Goal: Transaction & Acquisition: Purchase product/service

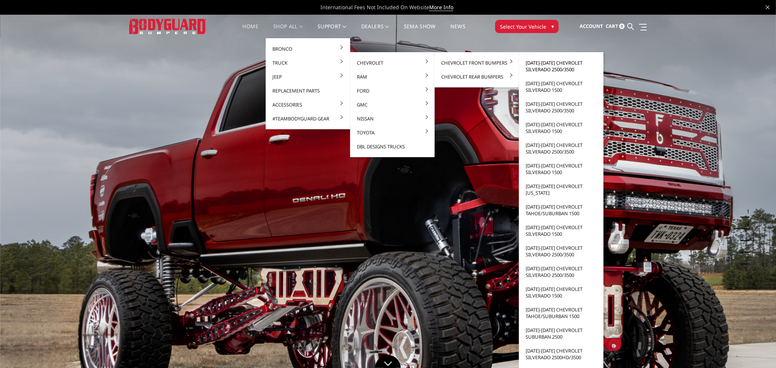
click at [537, 66] on link "[DATE]-[DATE] Chevrolet Silverado 2500/3500" at bounding box center [561, 66] width 79 height 21
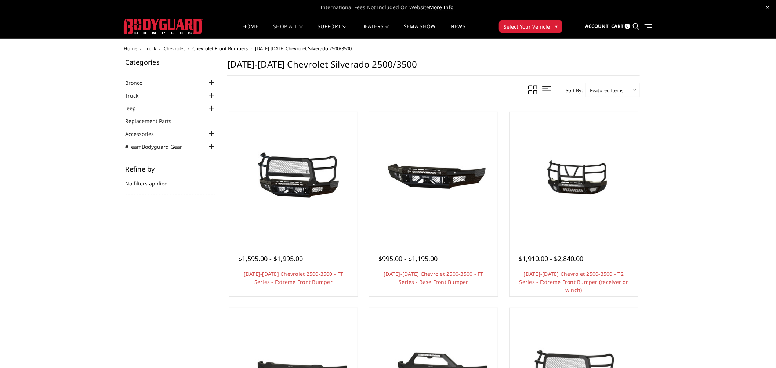
click at [285, 181] on link "Quick view" at bounding box center [293, 188] width 49 height 17
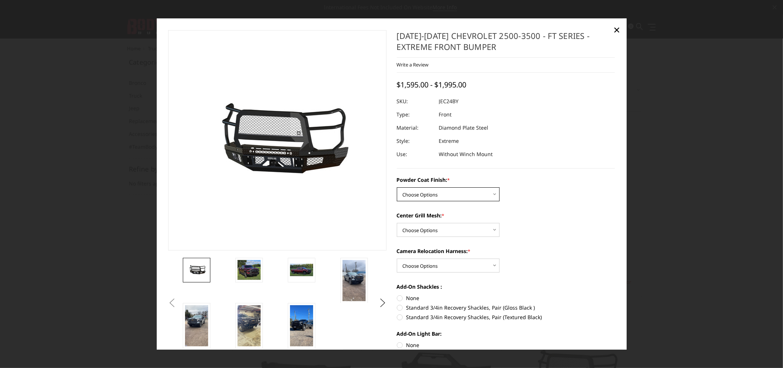
click at [464, 194] on select "Choose Options Bare Metal Gloss Black Powder Coat Textured Black Powder Coat" at bounding box center [448, 195] width 103 height 14
select select "3279"
click at [397, 188] on select "Choose Options Bare Metal Gloss Black Powder Coat Textured Black Powder Coat" at bounding box center [448, 195] width 103 height 14
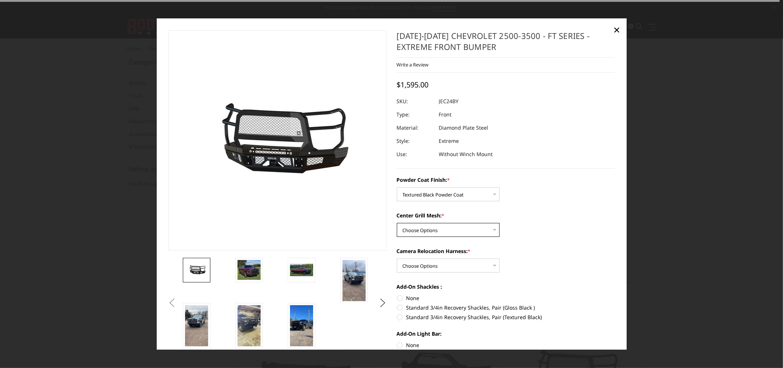
click at [461, 231] on select "Choose Options WITH Expanded Metal in Center Grill WITHOUT Expanded Metal in Ce…" at bounding box center [448, 230] width 103 height 14
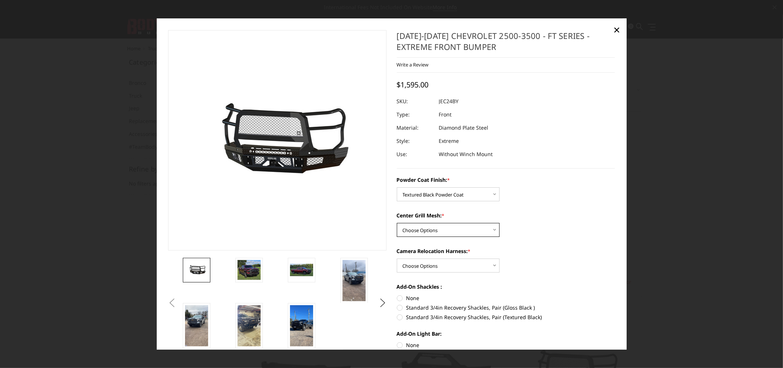
scroll to position [41, 0]
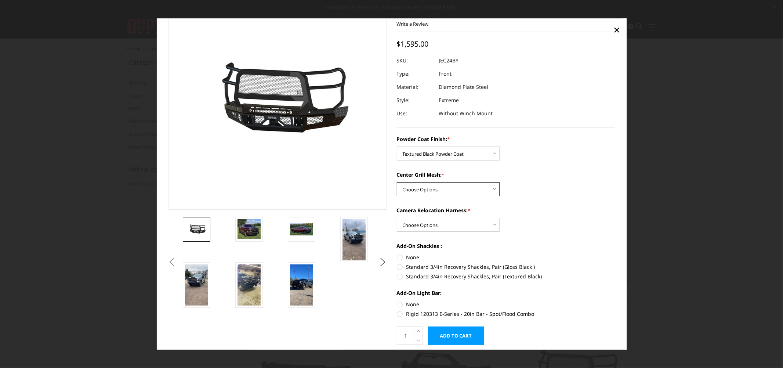
click at [460, 188] on select "Choose Options WITH Expanded Metal in Center Grill WITHOUT Expanded Metal in Ce…" at bounding box center [448, 190] width 103 height 14
select select "3280"
click at [397, 183] on select "Choose Options WITH Expanded Metal in Center Grill WITHOUT Expanded Metal in Ce…" at bounding box center [448, 190] width 103 height 14
click at [477, 223] on select "Choose Options WITH Camera Relocation Harness WITHOUT Camera Relocation Harness" at bounding box center [448, 225] width 103 height 14
select select "3282"
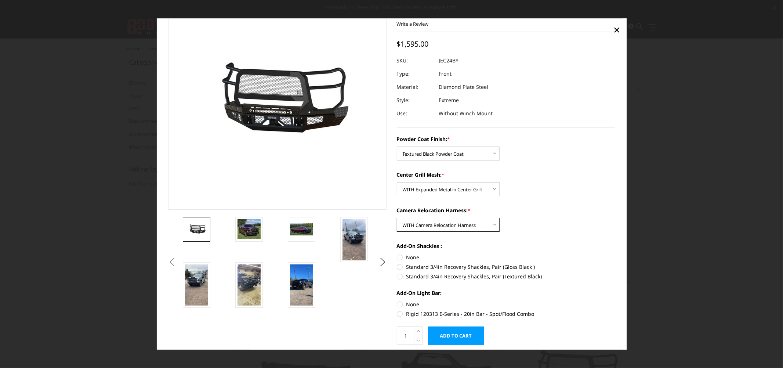
click at [397, 218] on select "Choose Options WITH Camera Relocation Harness WITHOUT Camera Relocation Harness" at bounding box center [448, 225] width 103 height 14
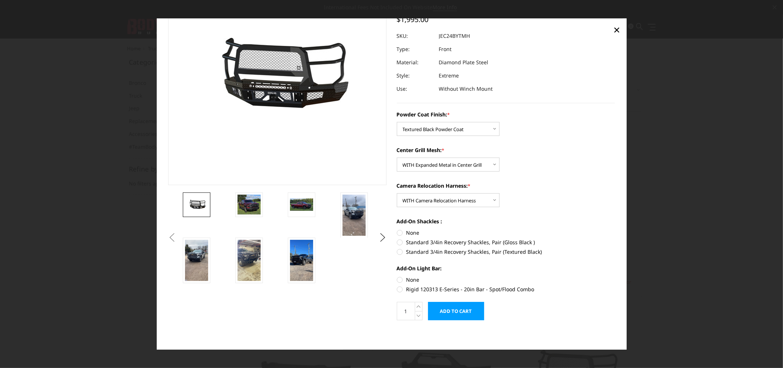
click at [397, 288] on label "Rigid 120313 E-Series - 20in Bar - Spot/Flood Combo" at bounding box center [506, 289] width 219 height 8
click at [615, 276] on input "Rigid 120313 E-Series - 20in Bar - Spot/Flood Combo" at bounding box center [615, 276] width 0 height 0
radio input "true"
click at [397, 251] on label "Standard 3/4in Recovery Shackles, Pair (Textured Black)" at bounding box center [506, 252] width 219 height 8
click at [615, 239] on input "Standard 3/4in Recovery Shackles, Pair (Textured Black)" at bounding box center [615, 238] width 0 height 0
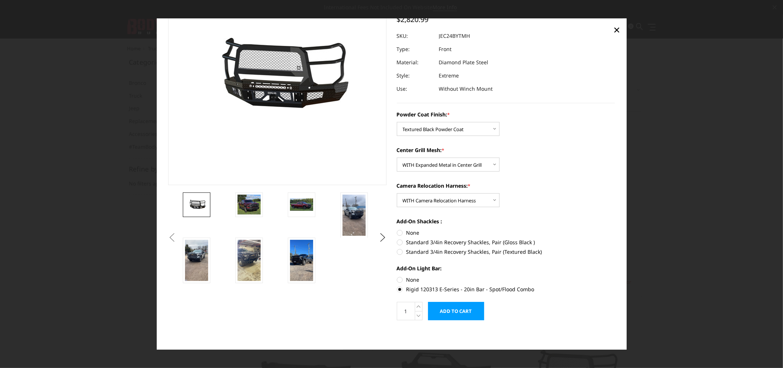
radio input "true"
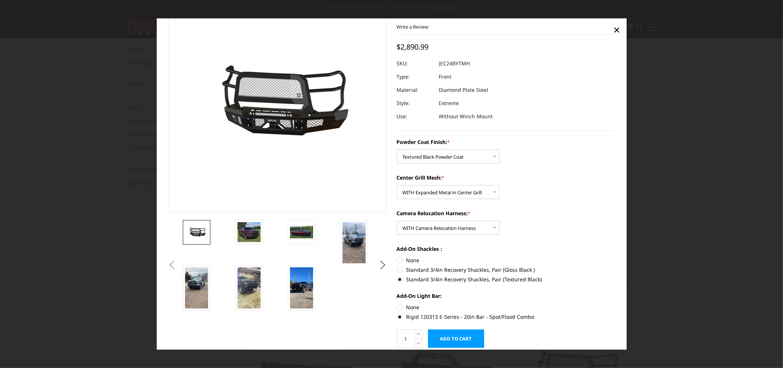
scroll to position [0, 0]
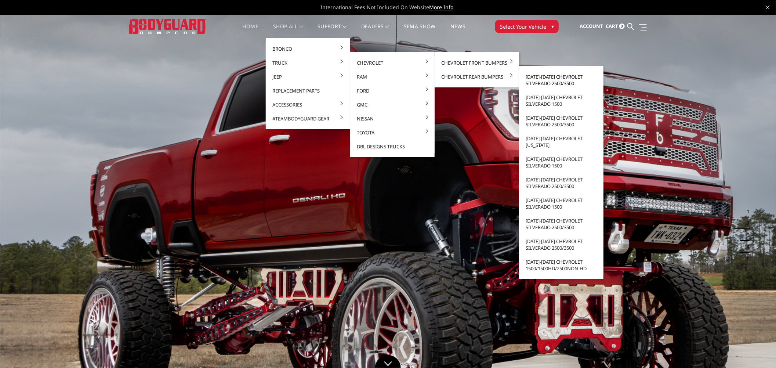
click at [540, 77] on link "[DATE]-[DATE] Chevrolet Silverado 2500/3500" at bounding box center [561, 80] width 79 height 21
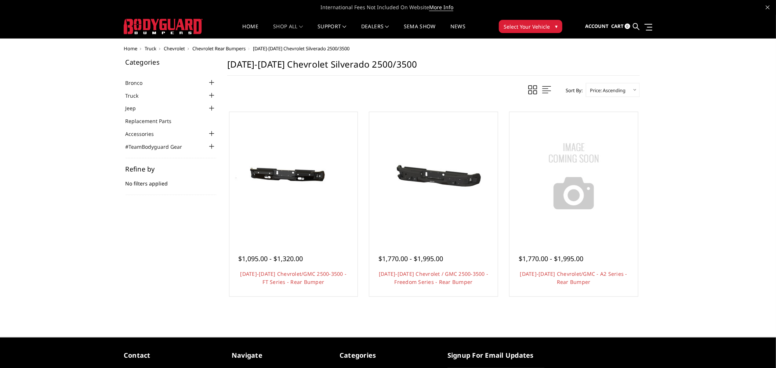
click at [321, 201] on img at bounding box center [294, 176] width 118 height 78
click at [449, 194] on img at bounding box center [434, 176] width 118 height 78
click at [322, 200] on img at bounding box center [294, 176] width 118 height 78
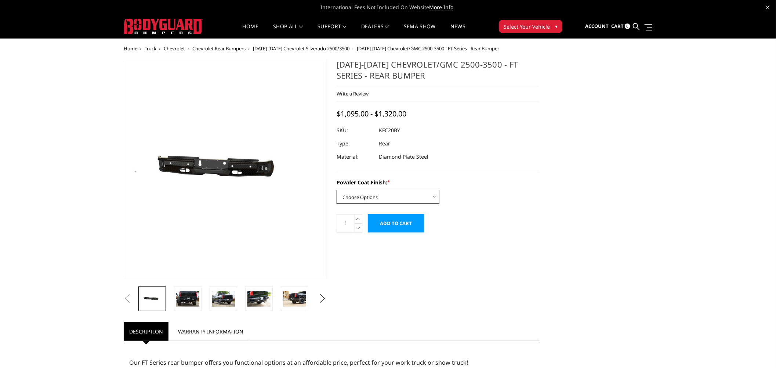
click at [399, 197] on select "Choose Options Bare Metal Gloss Black Powder Coat Textured Black Powder Coat" at bounding box center [388, 197] width 103 height 14
select select "3419"
click at [337, 190] on select "Choose Options Bare Metal Gloss Black Powder Coat Textured Black Powder Coat" at bounding box center [388, 197] width 103 height 14
